Goal: Task Accomplishment & Management: Manage account settings

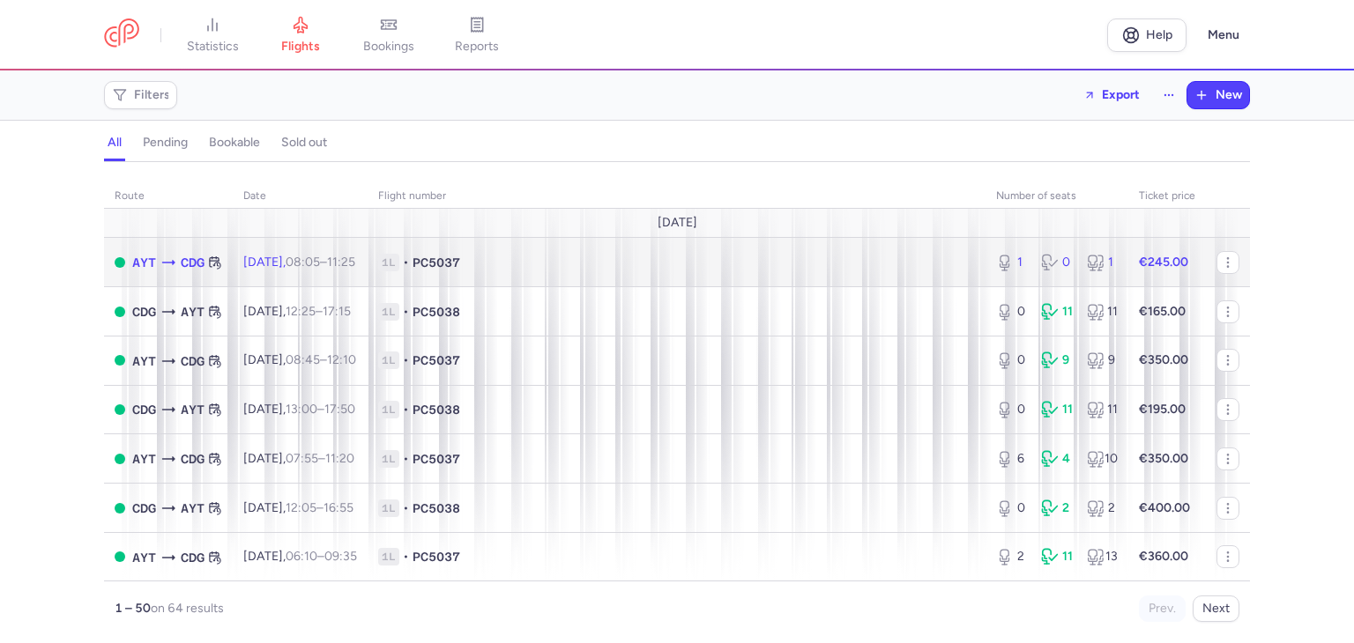
click at [774, 263] on span "1L • PC5037" at bounding box center [676, 263] width 597 height 18
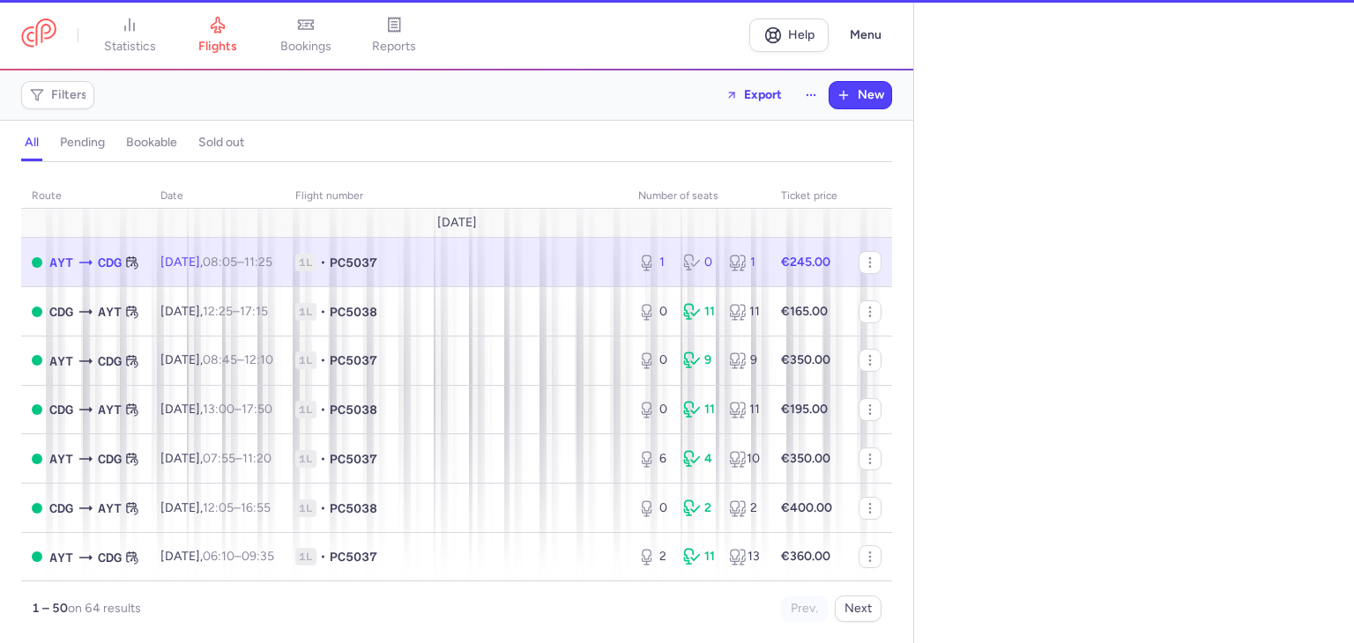
select select "hours"
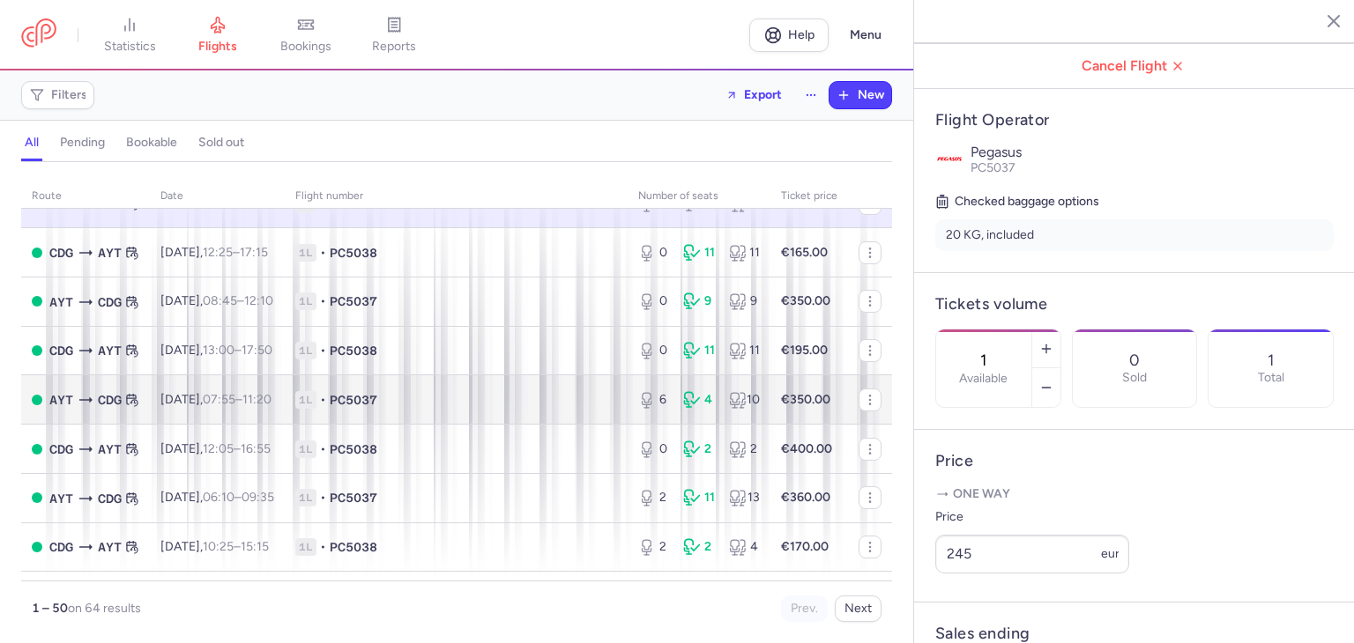
scroll to position [234, 0]
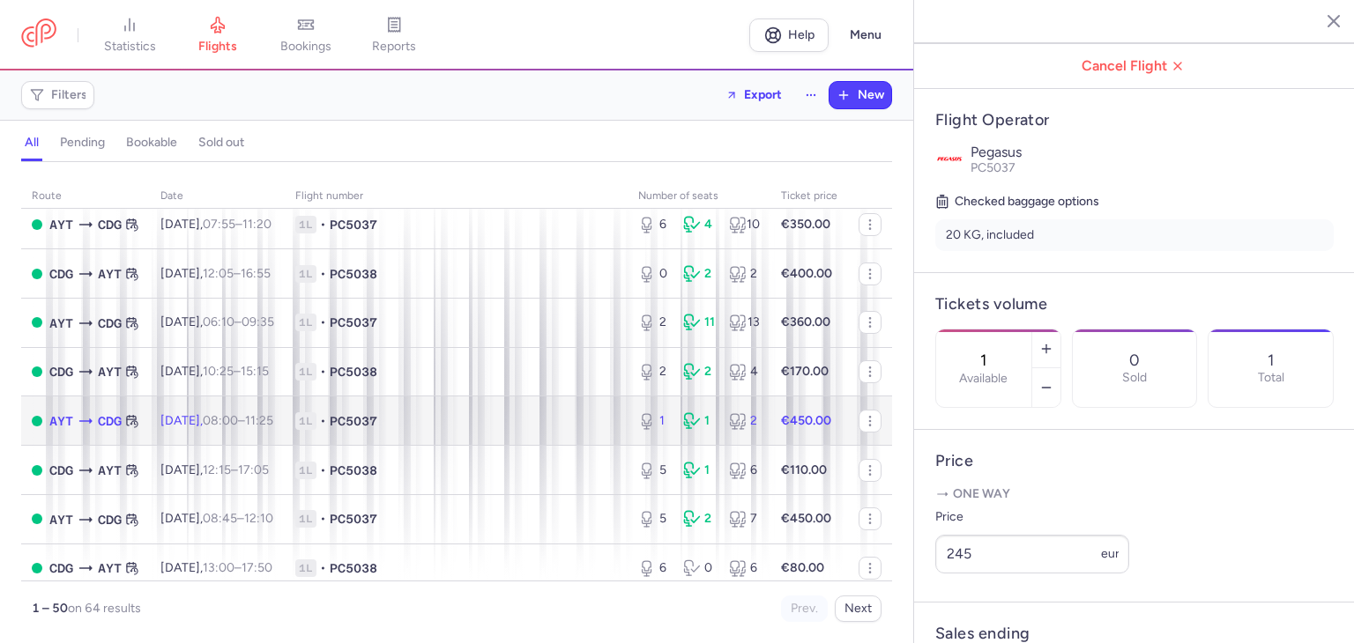
click at [462, 430] on span "1L • PC5037" at bounding box center [456, 421] width 322 height 18
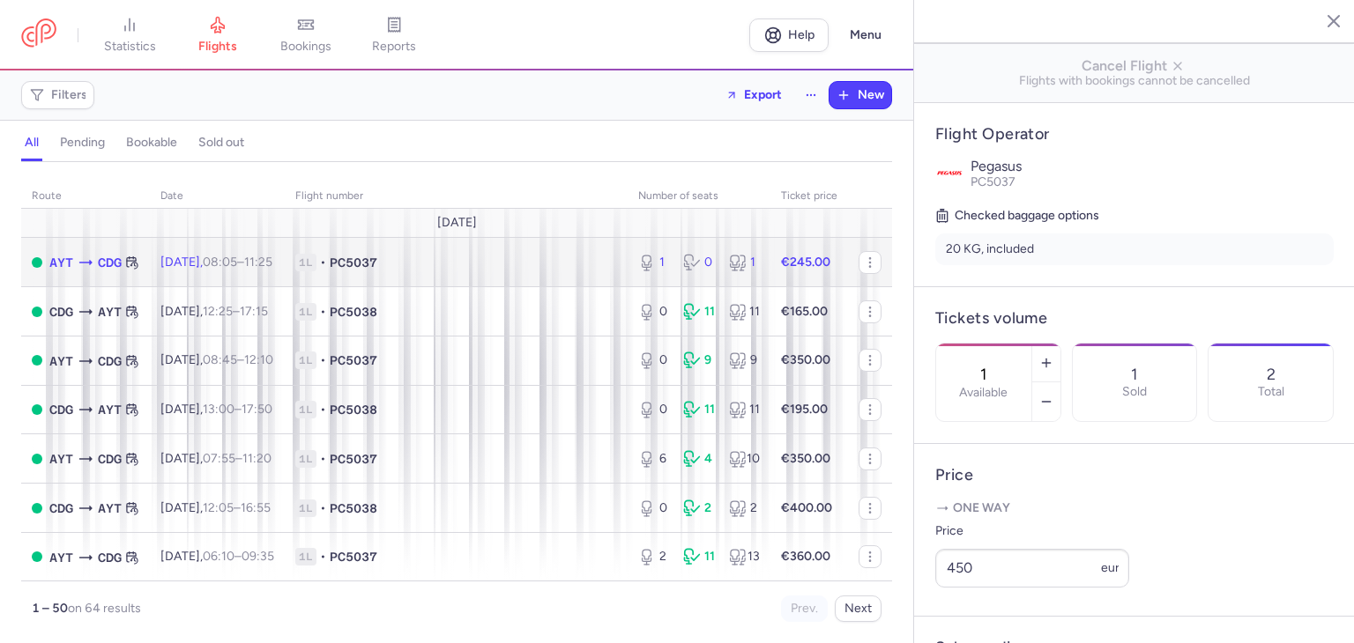
click at [451, 263] on span "1L • PC5037" at bounding box center [456, 263] width 322 height 18
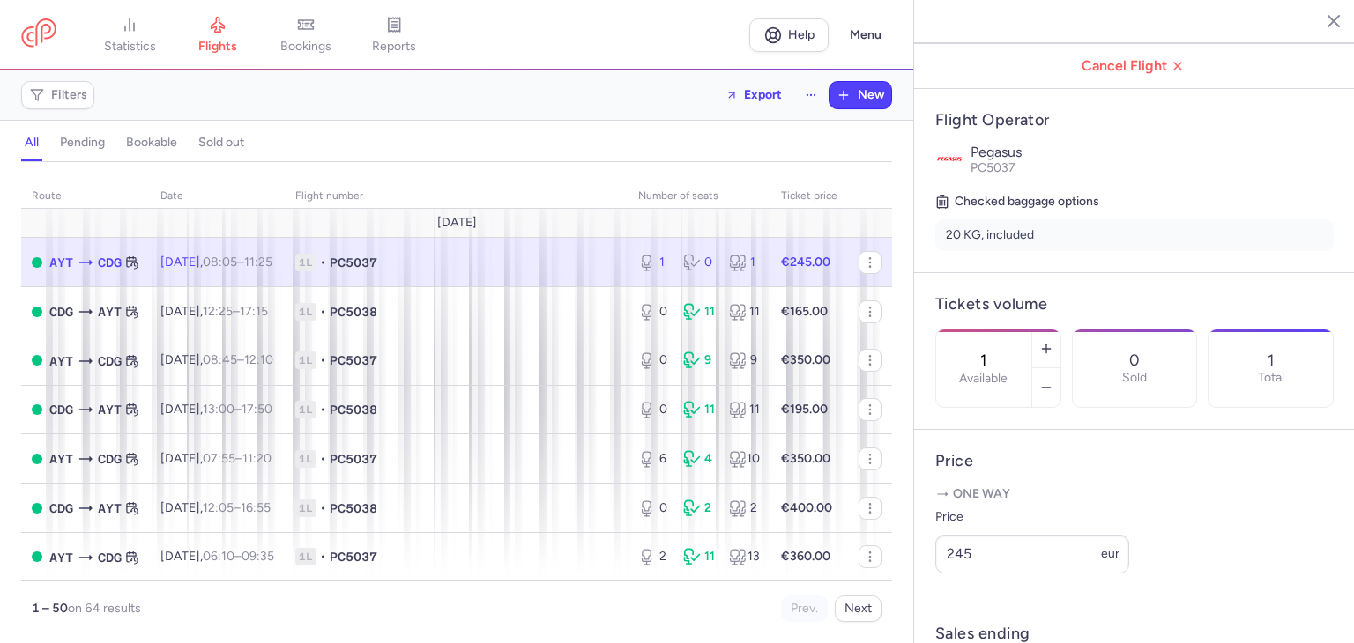
click at [466, 265] on span "1L • PC5037" at bounding box center [456, 263] width 322 height 18
click at [501, 74] on div "Filters Export New" at bounding box center [456, 95] width 885 height 42
click at [503, 108] on div "Filters Export New" at bounding box center [456, 95] width 885 height 42
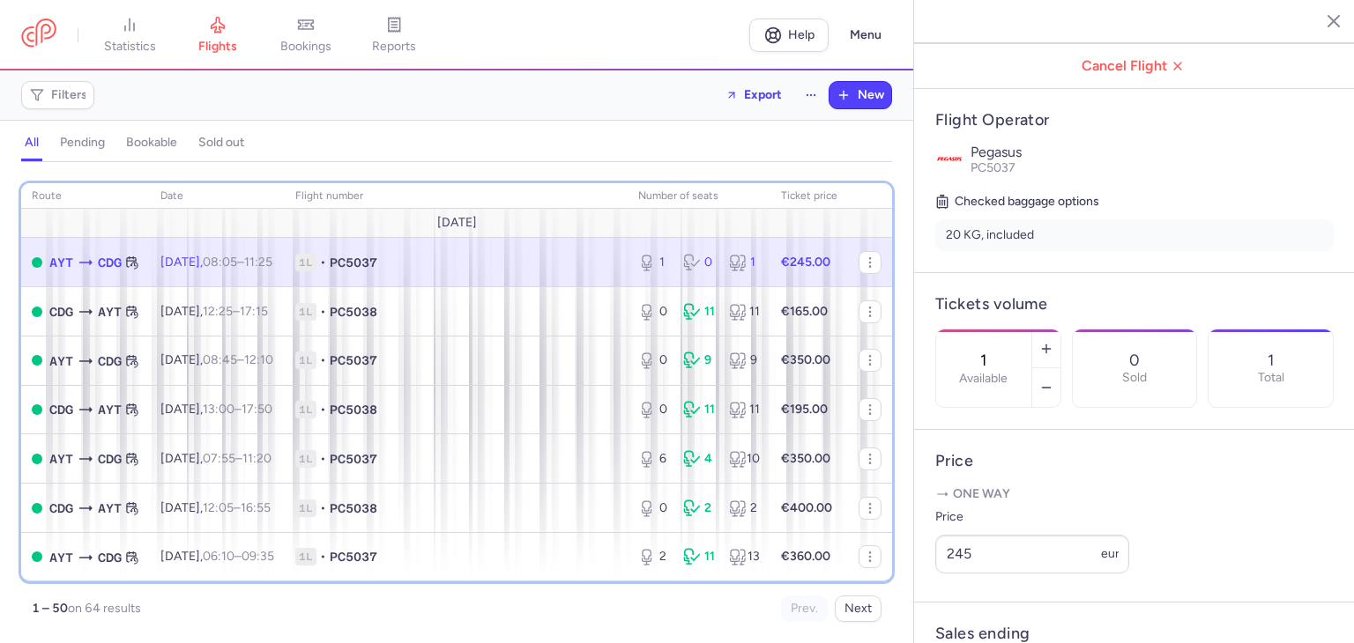
click at [471, 204] on th "Flight number" at bounding box center [456, 196] width 343 height 26
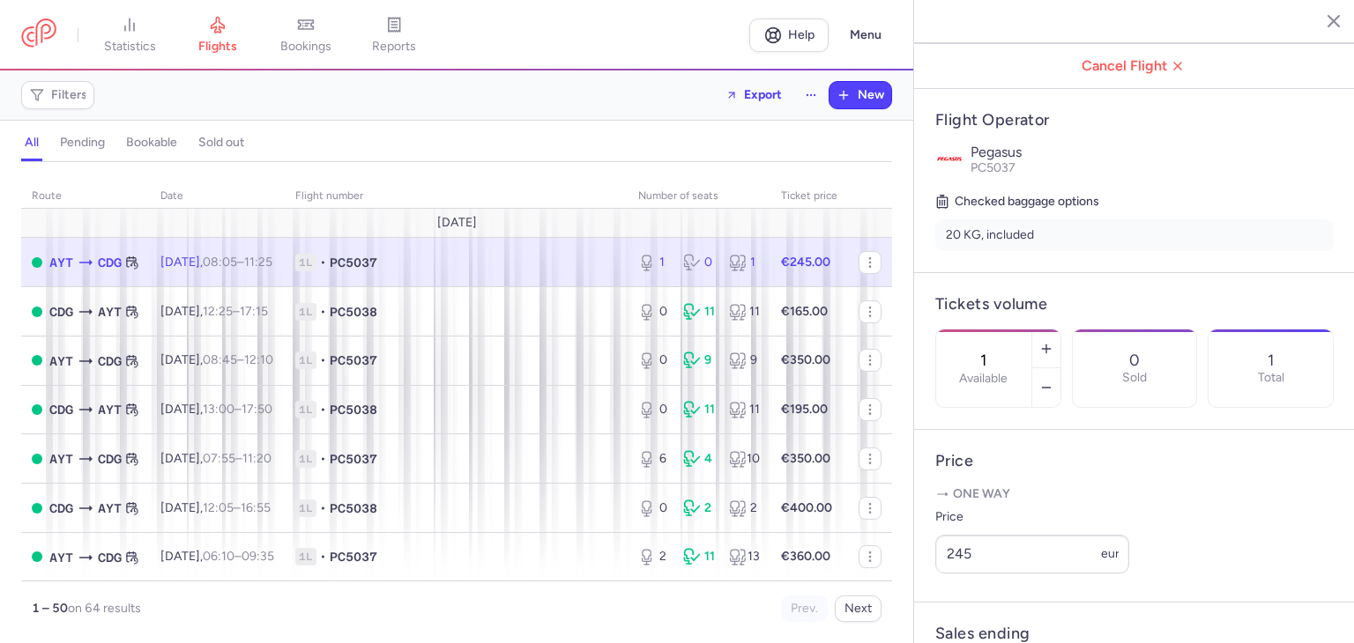
click at [479, 159] on div "all pending bookable sold out" at bounding box center [456, 146] width 871 height 31
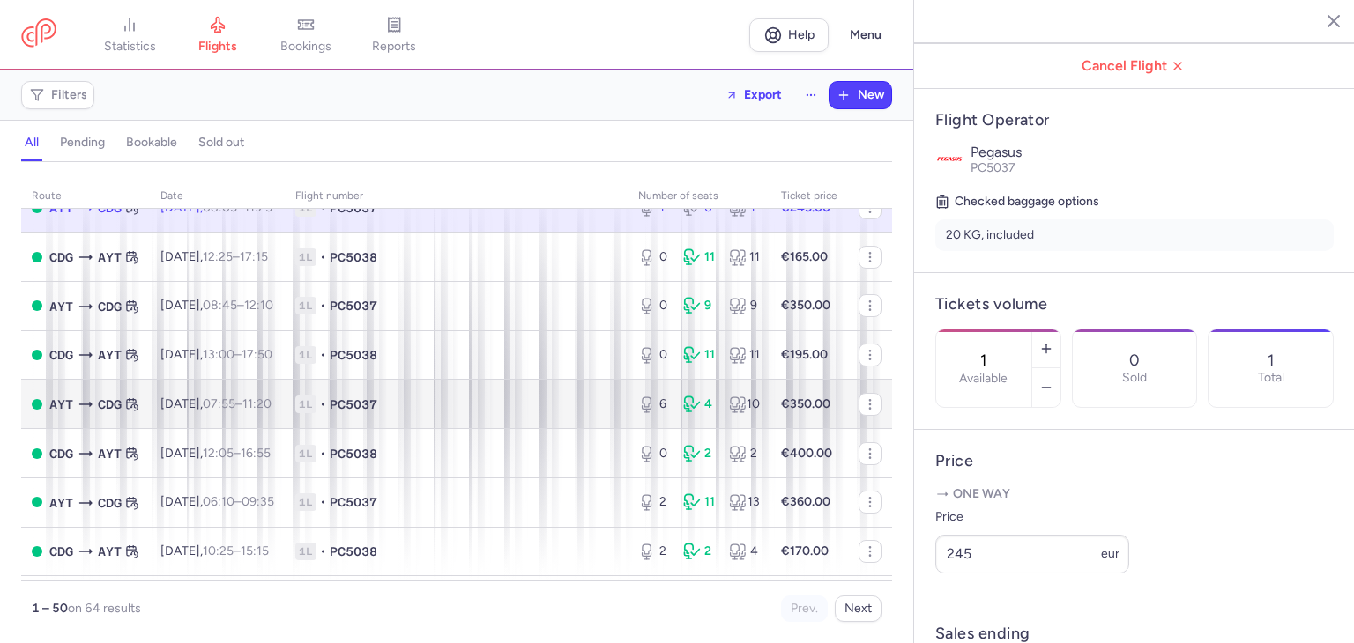
scroll to position [176, 0]
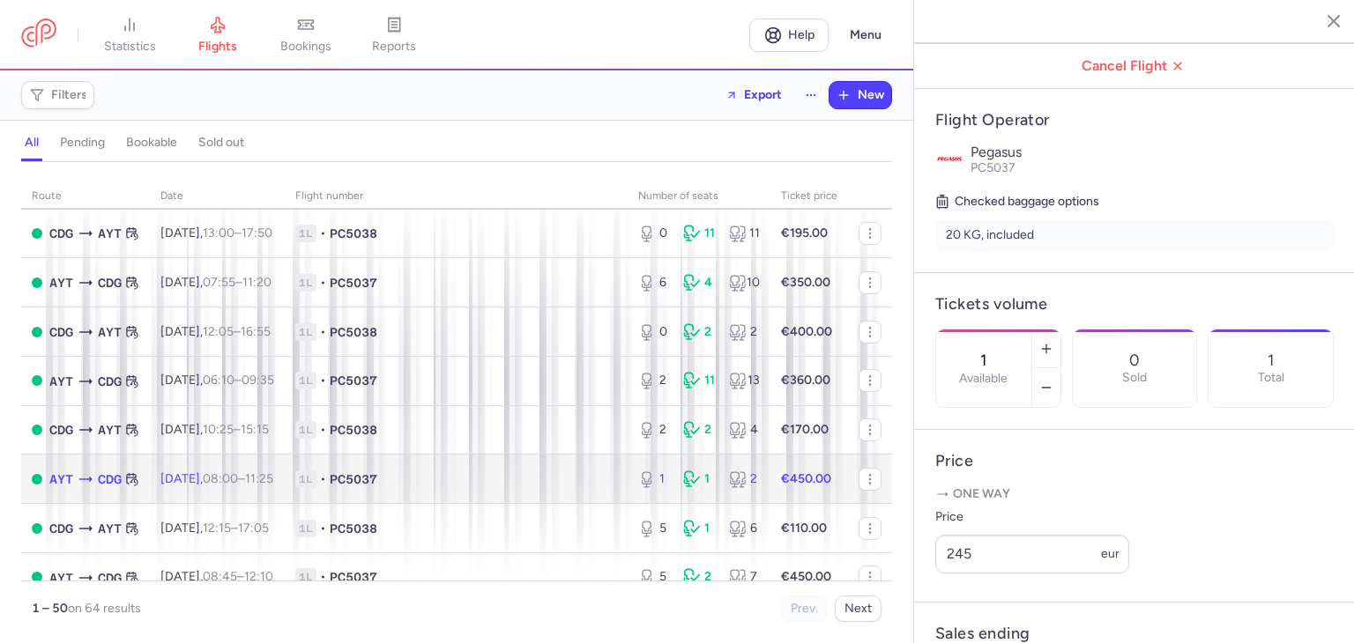
click at [514, 477] on td "1L • PC5037" at bounding box center [456, 479] width 343 height 49
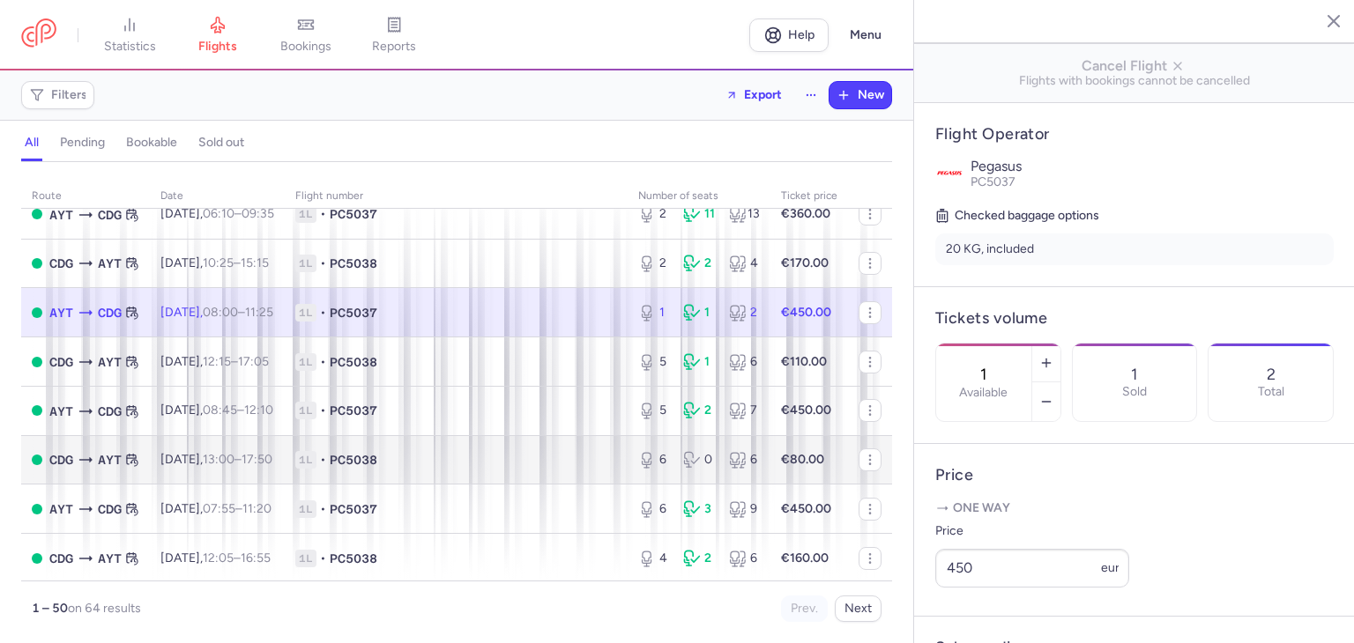
scroll to position [352, 0]
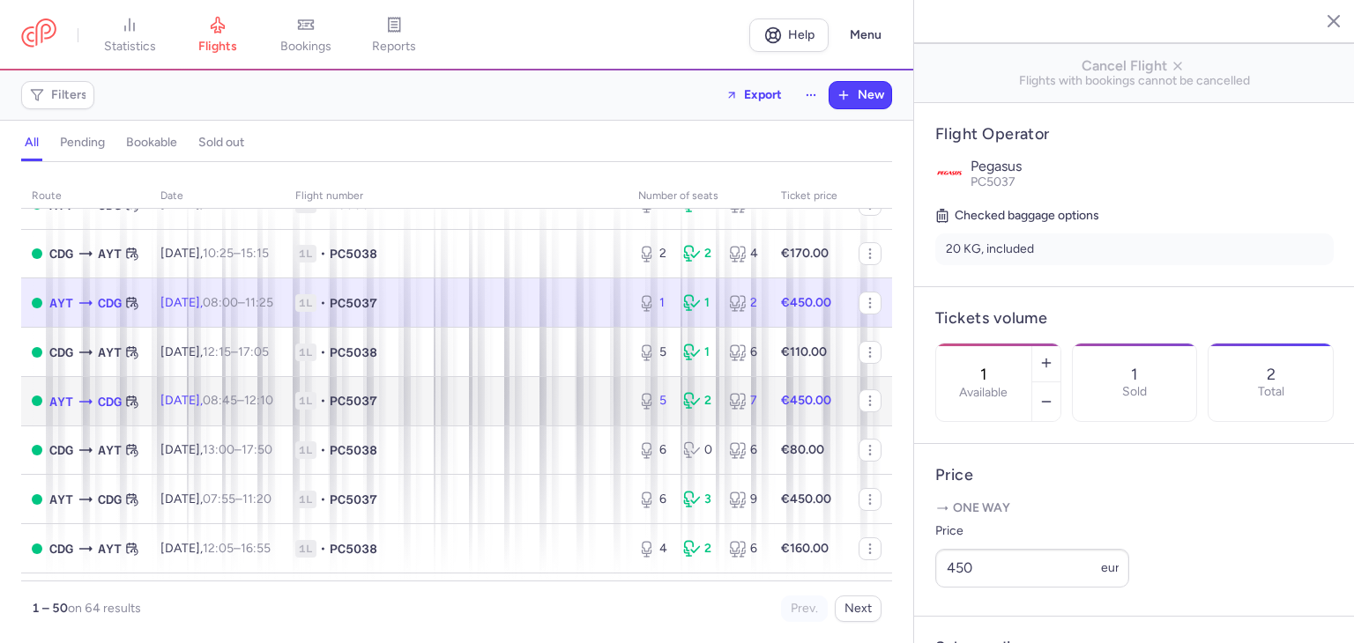
click at [464, 409] on span "1L • PC5037" at bounding box center [456, 401] width 322 height 18
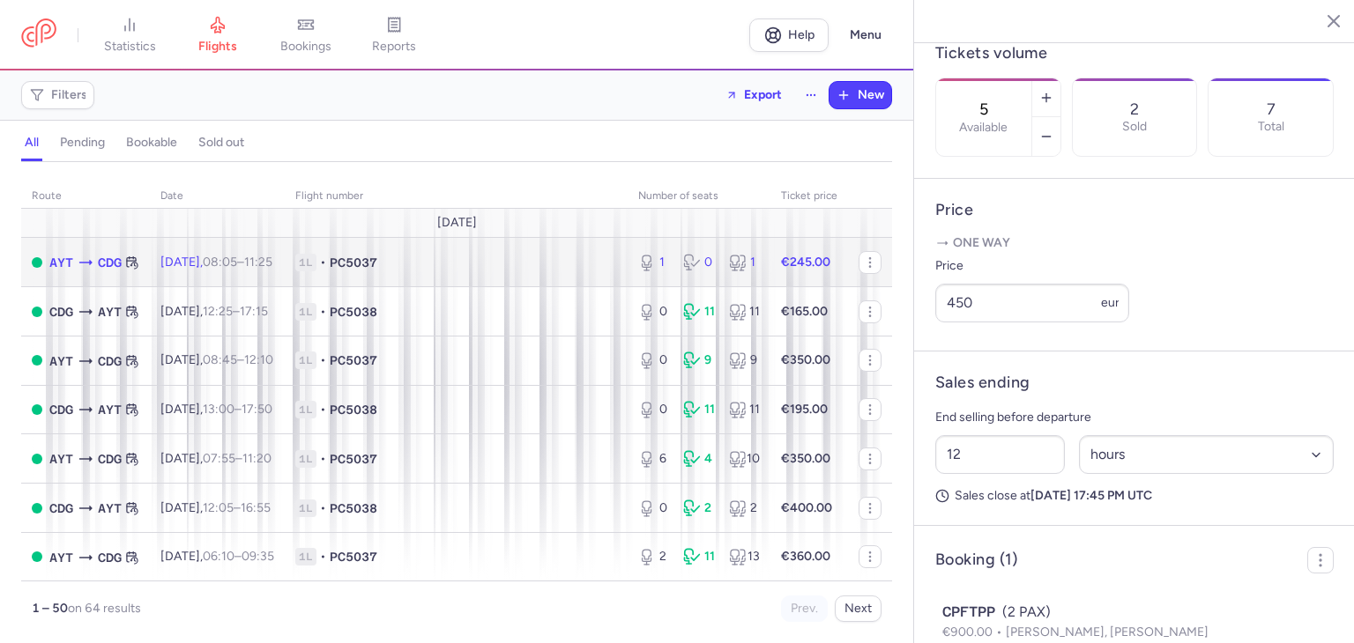
click at [490, 259] on span "1L • PC5037" at bounding box center [456, 263] width 322 height 18
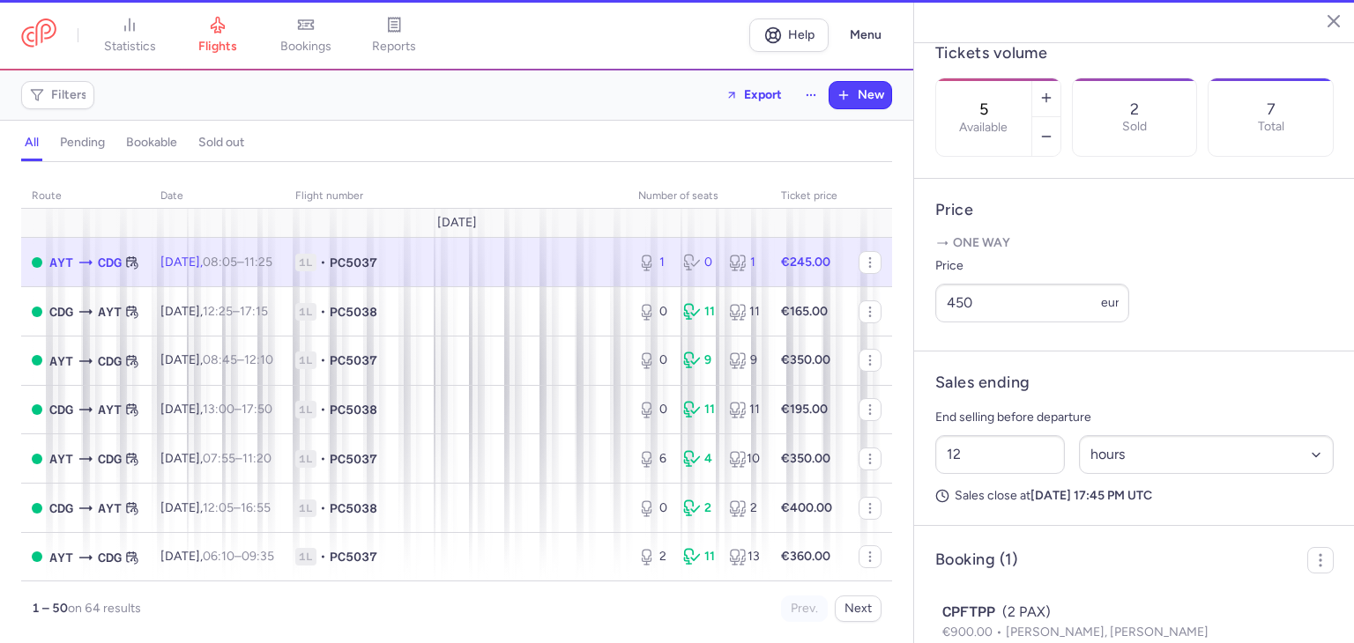
type input "0"
